Goal: Task Accomplishment & Management: Complete application form

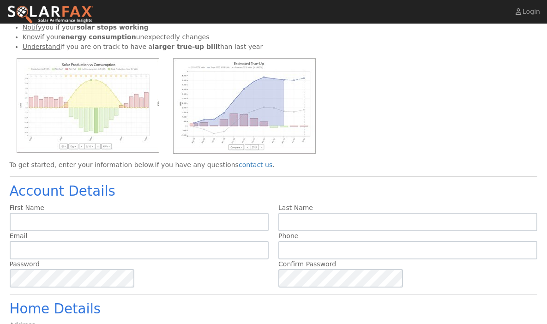
scroll to position [79, 0]
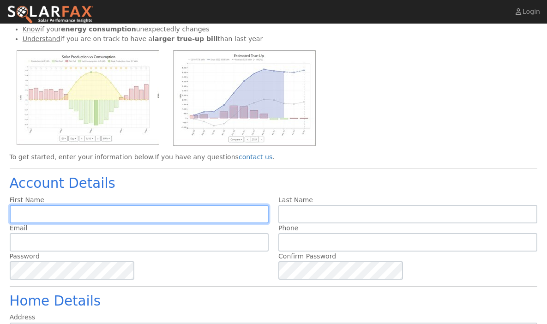
click at [103, 212] on input "text" at bounding box center [139, 214] width 259 height 18
type input "Greg"
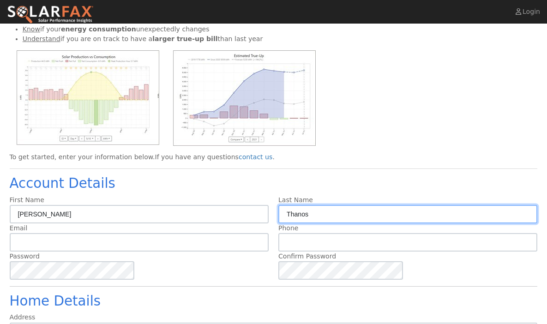
type input "Thanos"
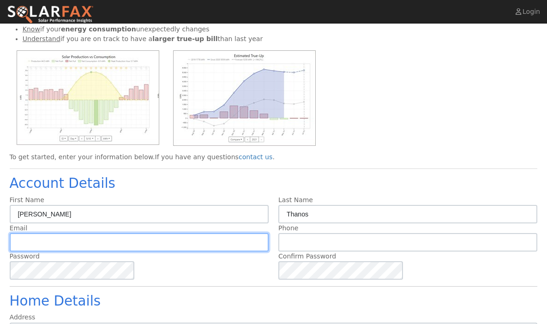
click at [67, 236] on input "text" at bounding box center [139, 242] width 259 height 18
type input "gregthanos@yahoo.com"
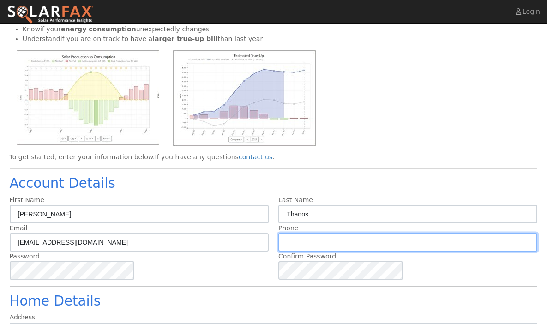
type input "("
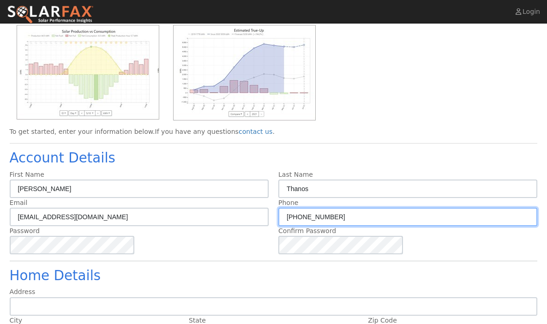
type input "(310) 927-6162"
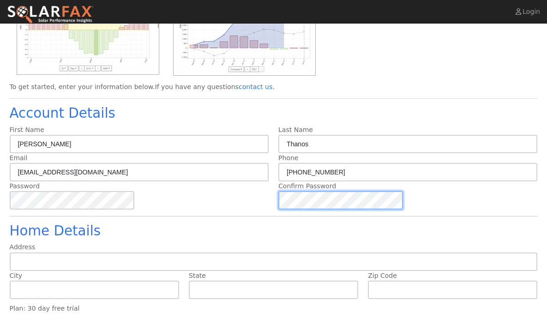
scroll to position [161, 0]
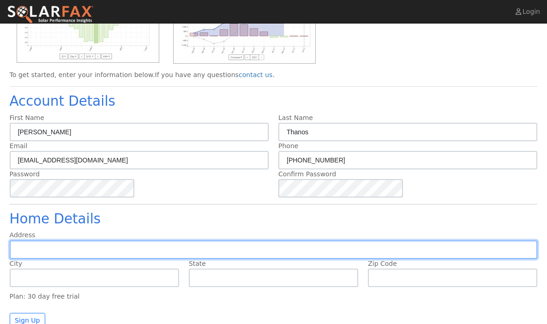
click at [149, 248] on input "text" at bounding box center [274, 250] width 528 height 18
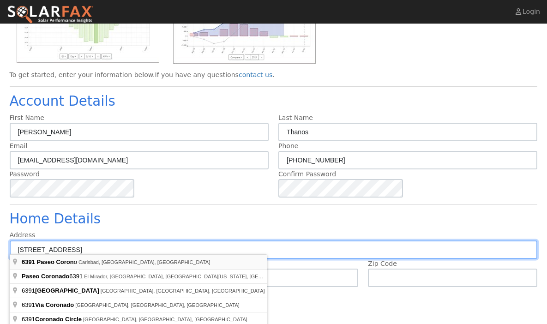
type input "6391 Paseo Corono"
type input "Carlsbad"
type input "CA"
type input "92009"
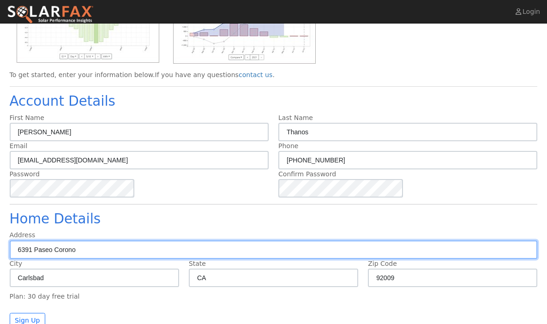
scroll to position [165, 0]
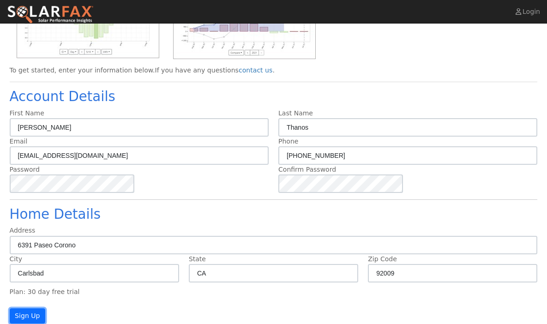
click at [40, 310] on button "Sign Up" at bounding box center [28, 317] width 36 height 16
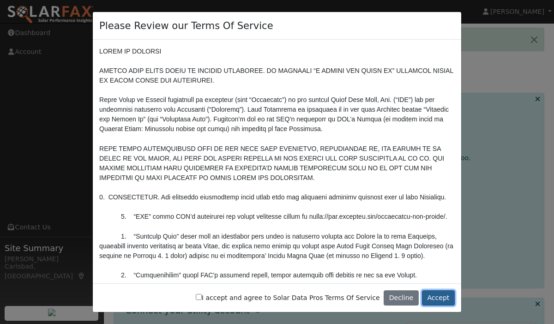
click at [438, 305] on button "Accept" at bounding box center [438, 299] width 33 height 16
click at [439, 299] on button "Accept" at bounding box center [438, 299] width 33 height 16
click at [202, 297] on input "I accept and agree to Solar Data Pros Terms Of Service" at bounding box center [199, 297] width 6 height 6
checkbox input "true"
click at [430, 294] on button "Accept" at bounding box center [438, 299] width 33 height 16
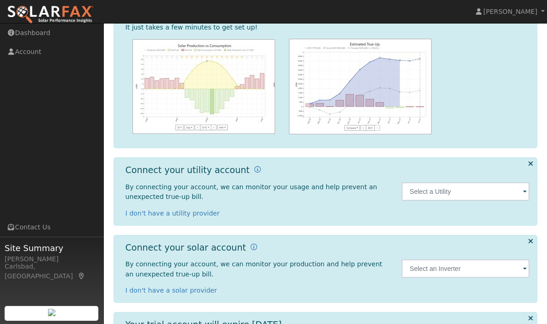
scroll to position [141, 0]
click at [457, 196] on input "text" at bounding box center [466, 191] width 128 height 18
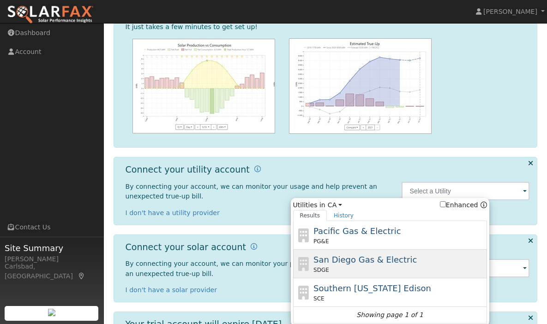
click at [366, 262] on span "San Diego Gas & Electric" at bounding box center [365, 260] width 103 height 10
type input "SDGE"
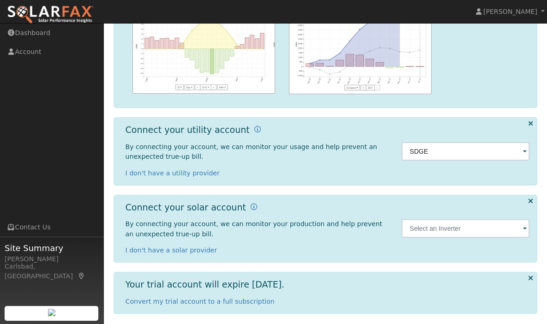
scroll to position [184, 0]
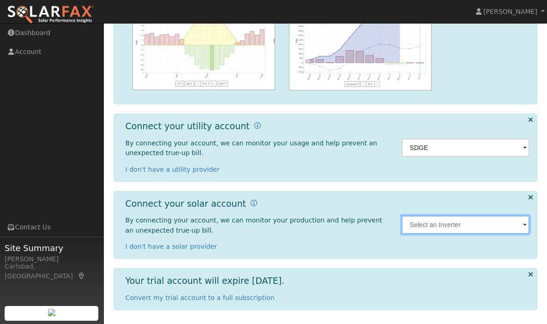
click at [428, 157] on input "text" at bounding box center [466, 148] width 128 height 18
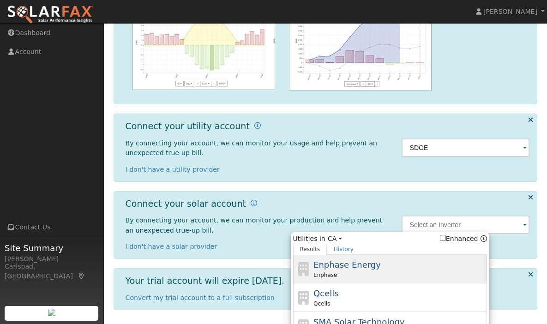
click at [352, 267] on span "Enphase Energy" at bounding box center [347, 265] width 67 height 10
type input "Enphase"
